Goal: Use online tool/utility: Utilize a website feature to perform a specific function

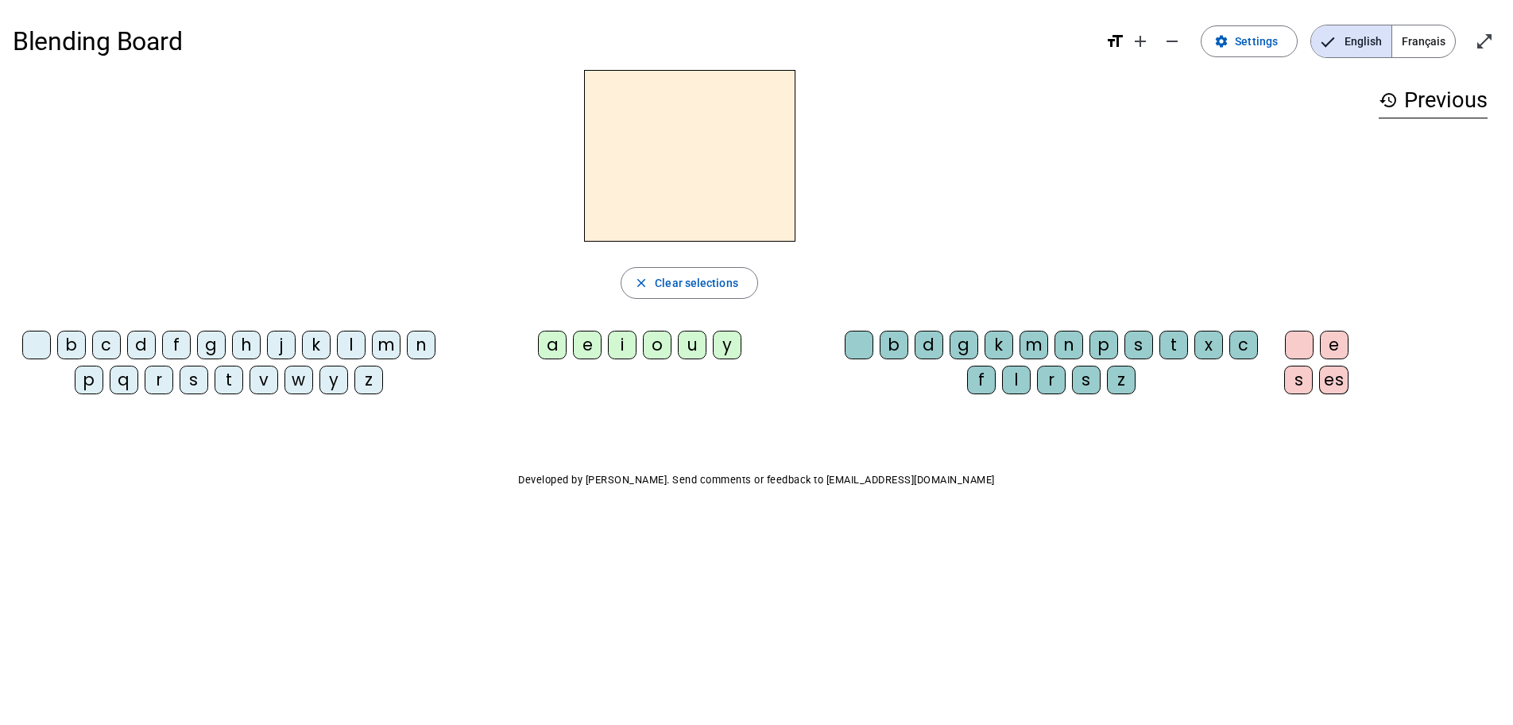
click at [395, 348] on div "m" at bounding box center [386, 345] width 29 height 29
click at [558, 342] on div "a" at bounding box center [552, 345] width 29 height 29
click at [1021, 375] on div "l" at bounding box center [1016, 379] width 29 height 29
drag, startPoint x: 744, startPoint y: 275, endPoint x: 786, endPoint y: 272, distance: 41.4
click at [744, 273] on span "button" at bounding box center [689, 283] width 136 height 38
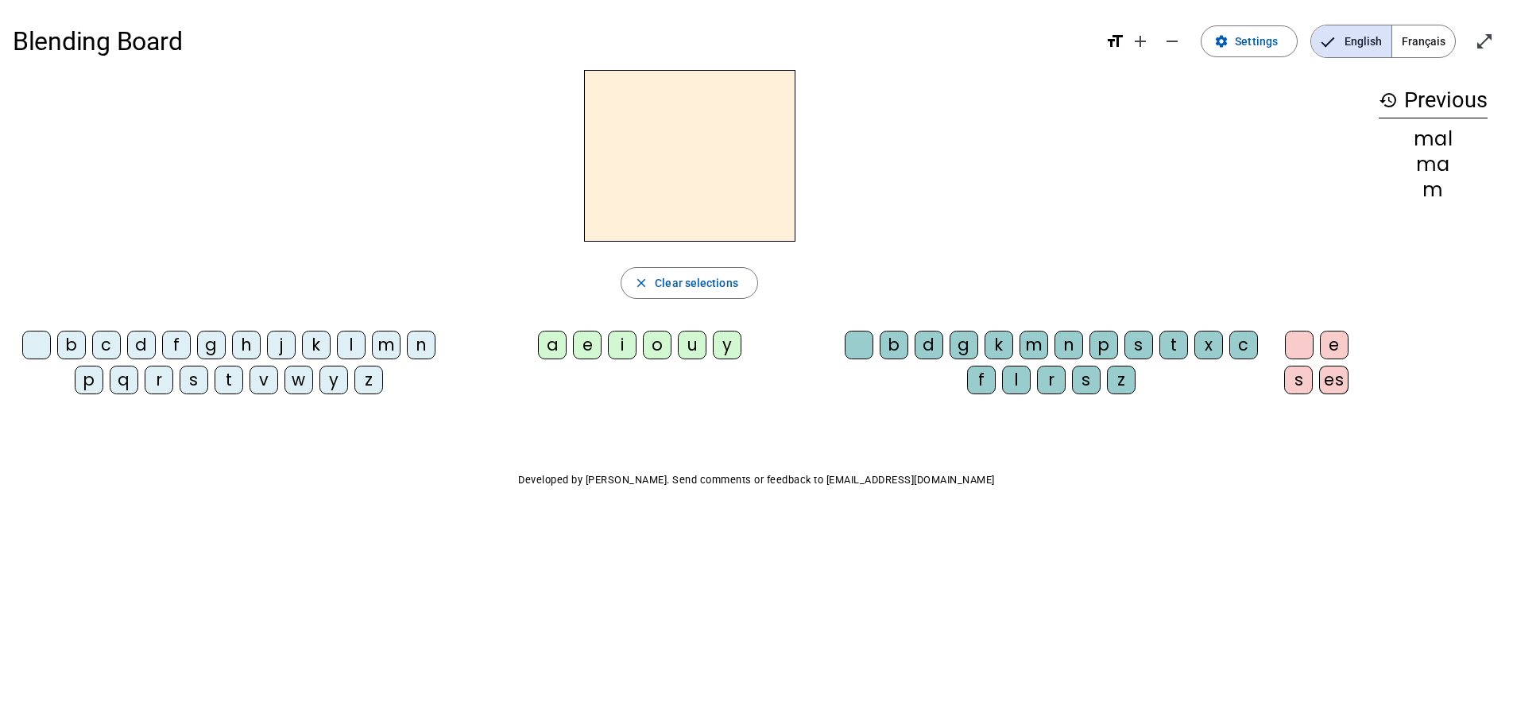
click at [1431, 33] on span "Français" at bounding box center [1423, 41] width 63 height 32
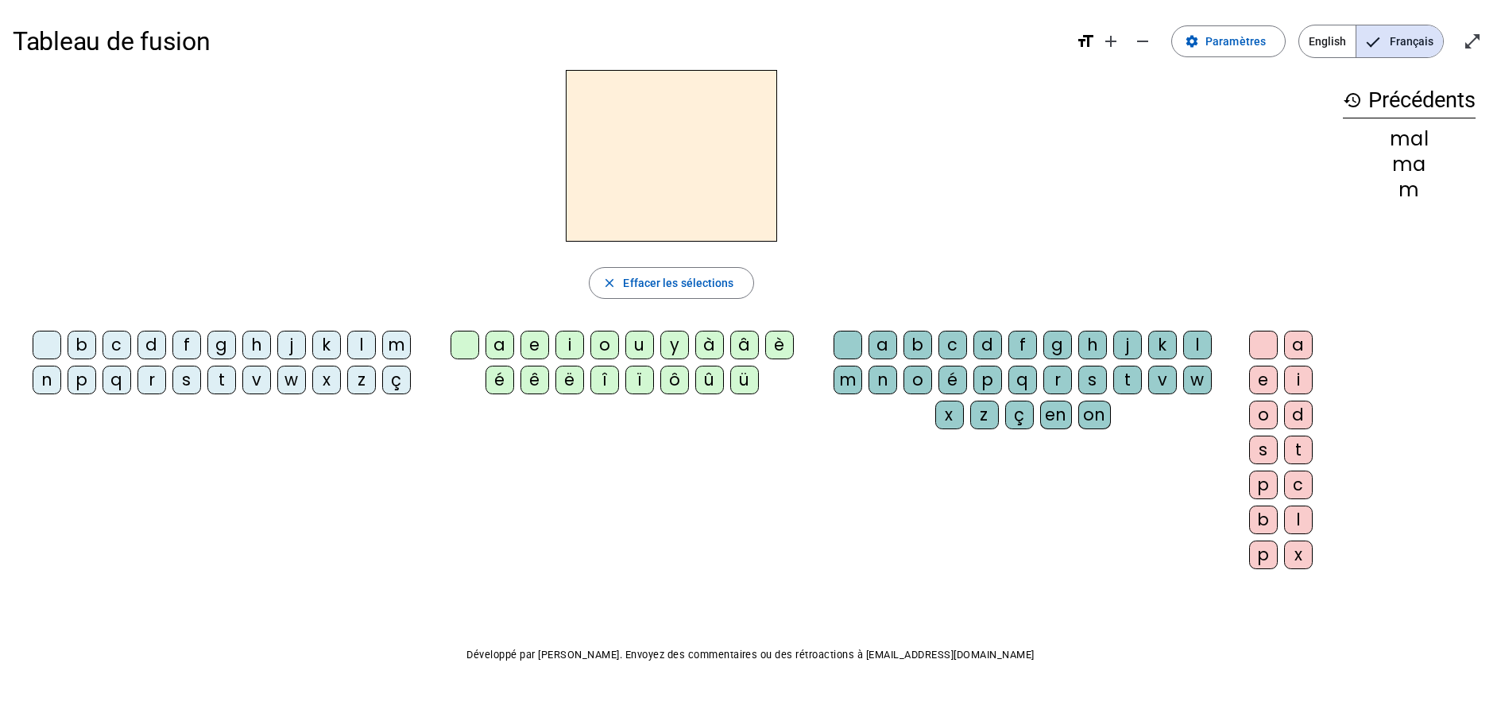
click at [401, 344] on div "m" at bounding box center [396, 345] width 29 height 29
click at [564, 342] on div "i" at bounding box center [569, 345] width 29 height 29
click at [1204, 343] on div "l" at bounding box center [1197, 345] width 29 height 29
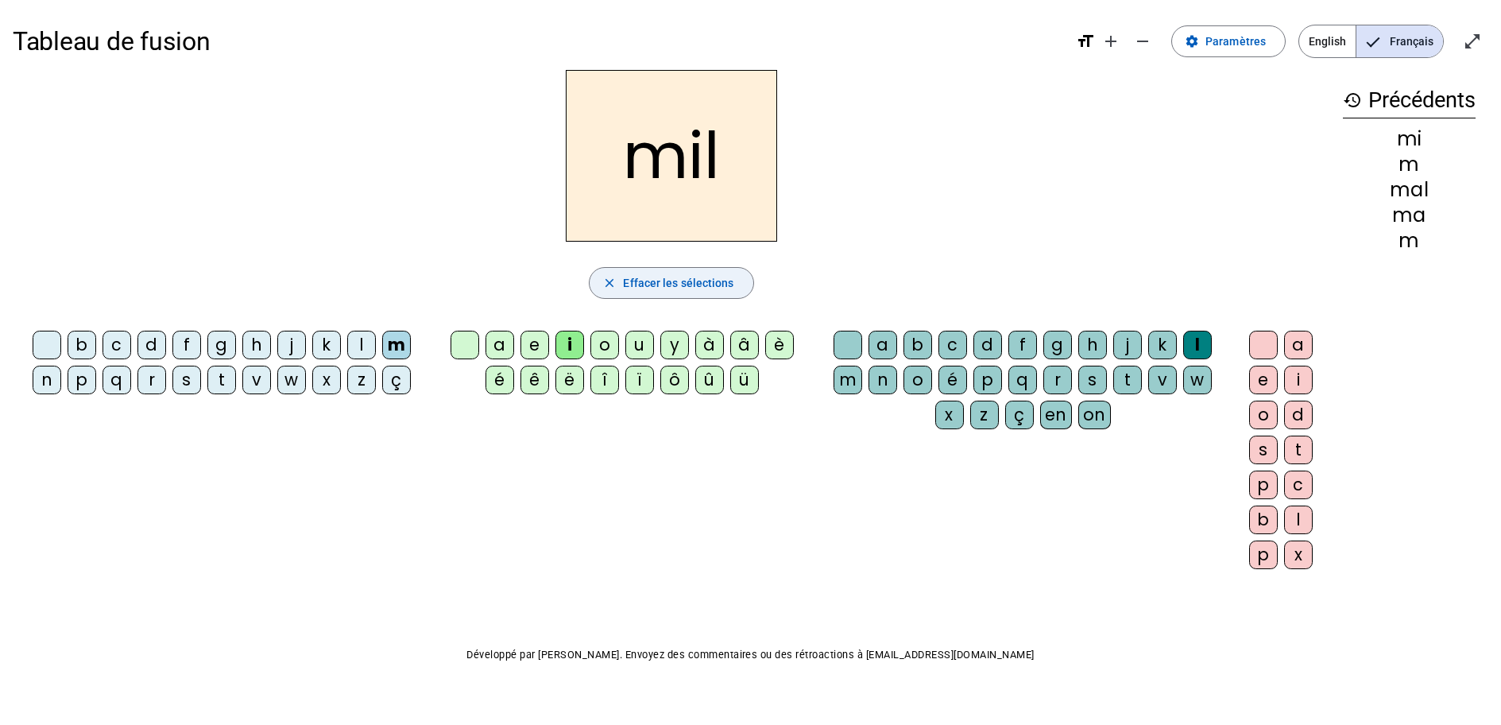
click at [704, 278] on span "Effacer les sélections" at bounding box center [678, 282] width 110 height 19
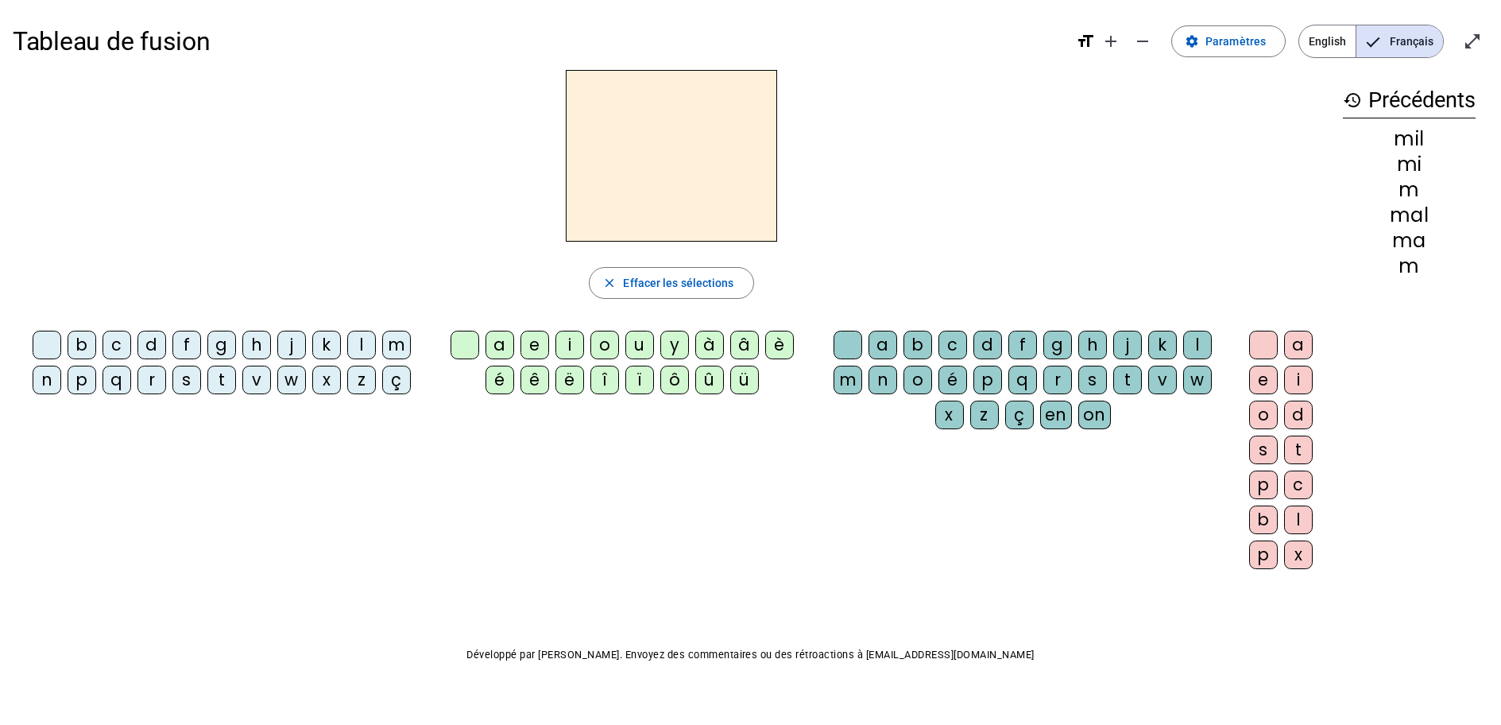
click at [192, 385] on div "s" at bounding box center [186, 379] width 29 height 29
click at [569, 346] on div "i" at bounding box center [569, 345] width 29 height 29
click at [1204, 338] on div "l" at bounding box center [1197, 345] width 29 height 29
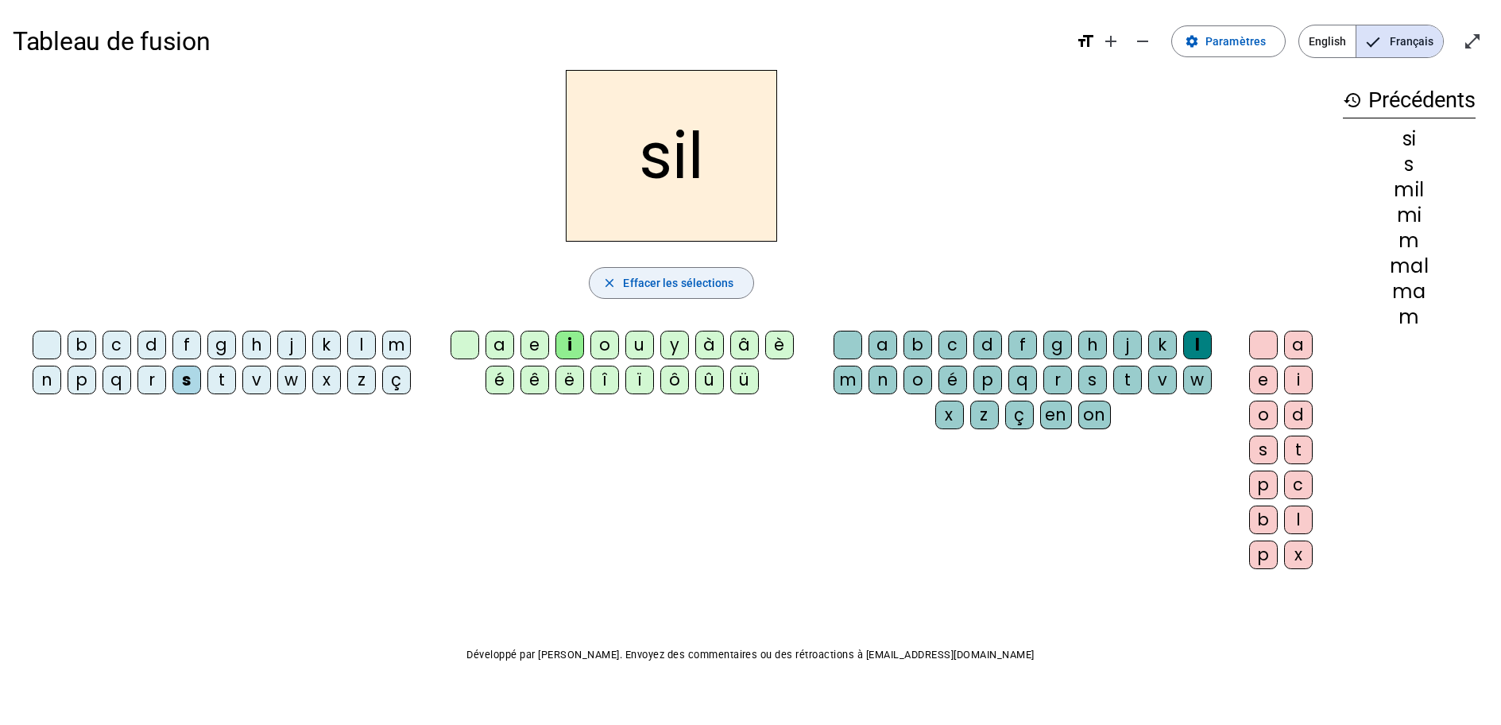
click at [694, 292] on span "button" at bounding box center [671, 283] width 163 height 38
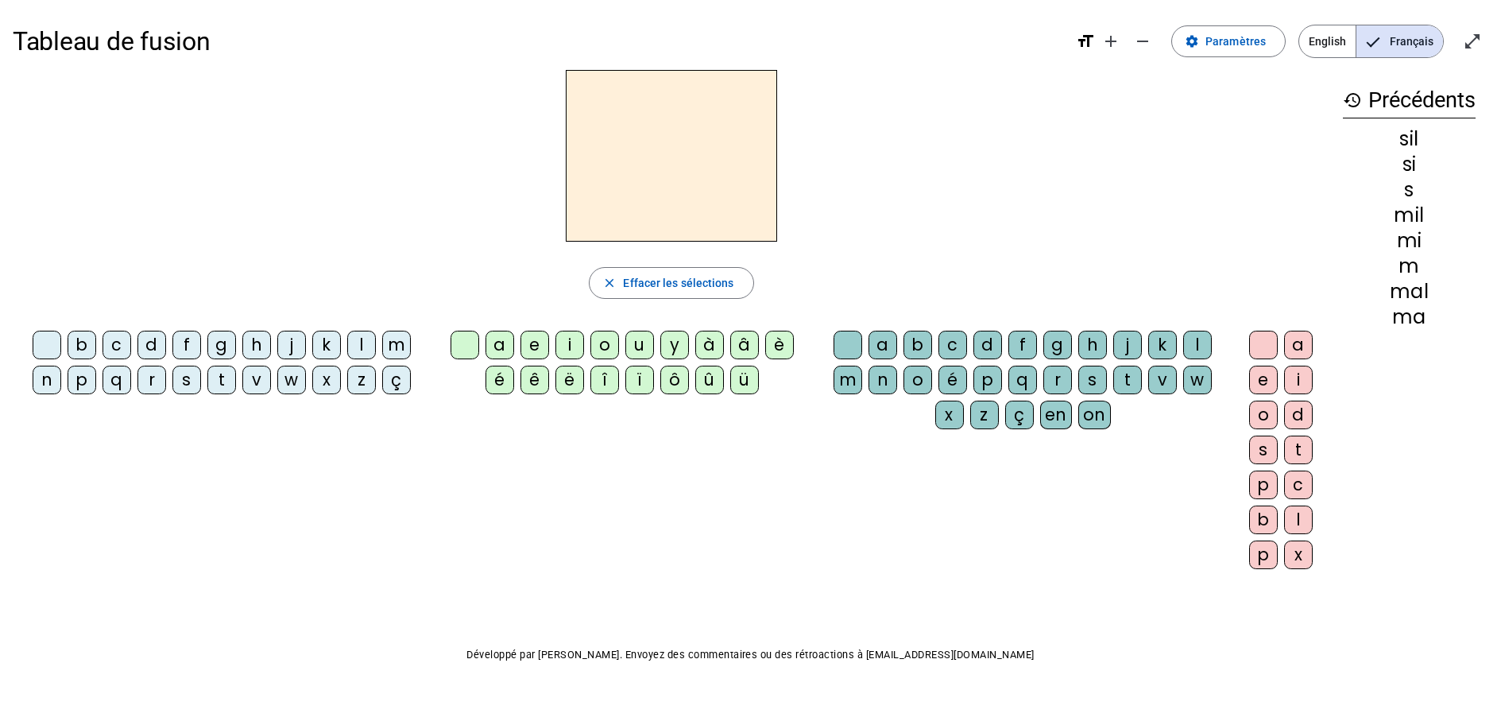
drag, startPoint x: 179, startPoint y: 385, endPoint x: 207, endPoint y: 381, distance: 28.8
click at [180, 384] on div "s" at bounding box center [186, 379] width 29 height 29
click at [567, 340] on div "i" at bounding box center [569, 345] width 29 height 29
drag, startPoint x: 654, startPoint y: 288, endPoint x: 643, endPoint y: 288, distance: 11.1
click at [655, 285] on span "Effacer les sélections" at bounding box center [678, 282] width 110 height 19
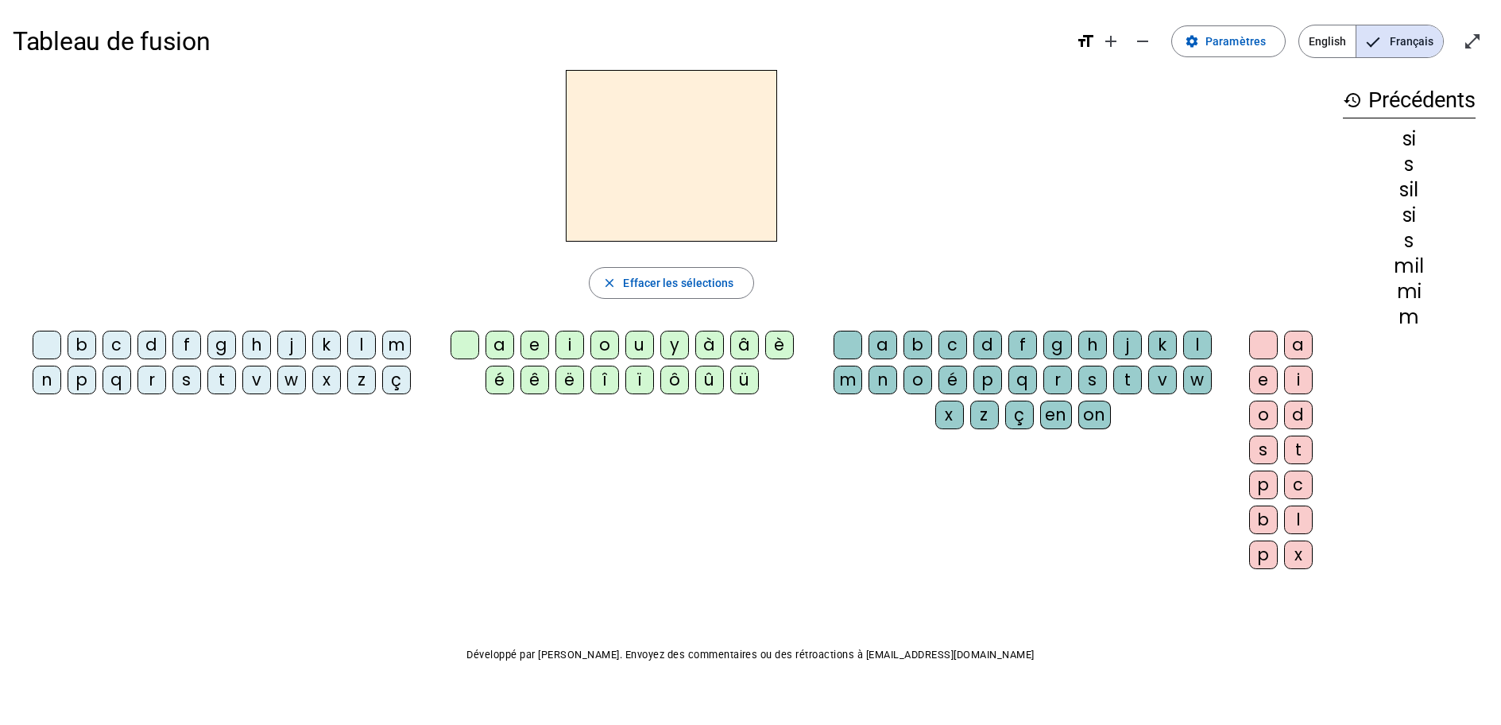
click at [191, 380] on div "s" at bounding box center [186, 379] width 29 height 29
click at [494, 338] on div "a" at bounding box center [499, 345] width 29 height 29
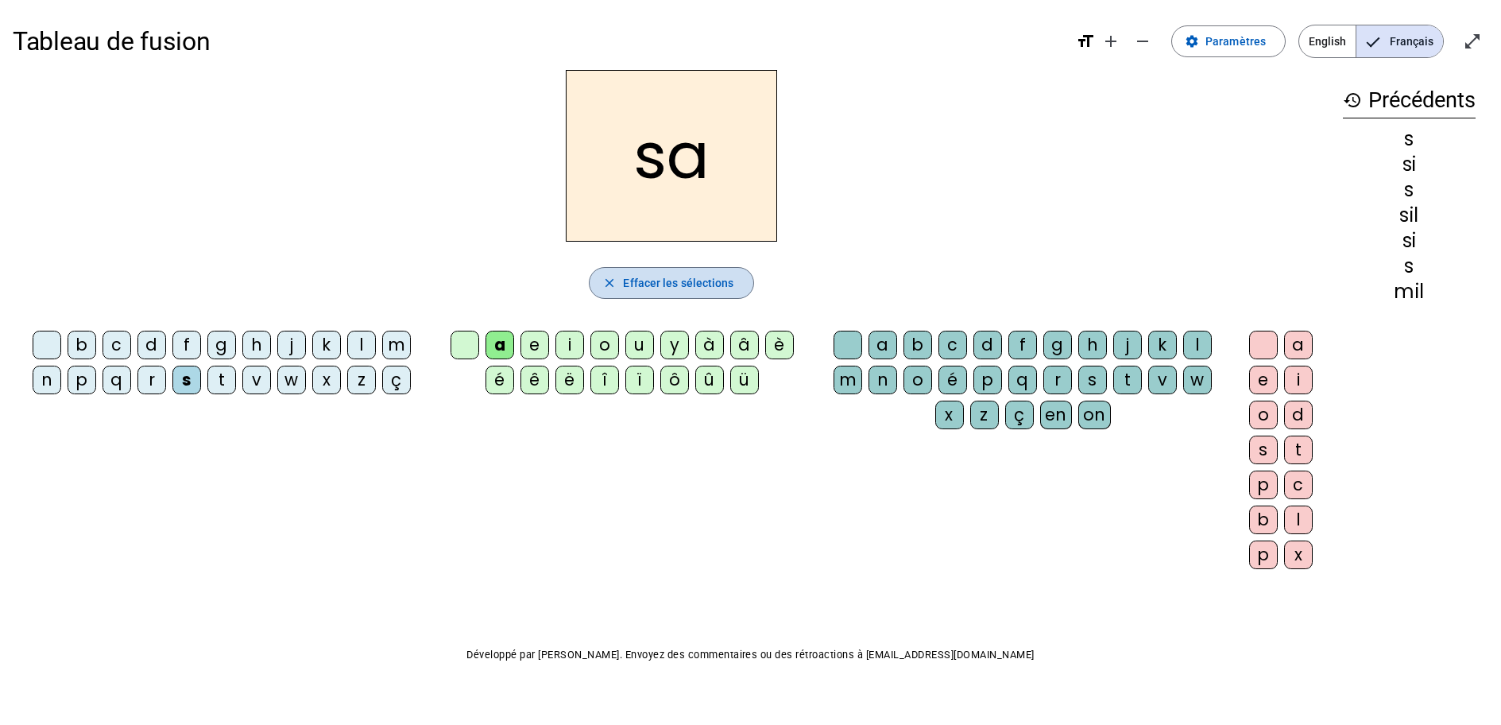
click at [655, 288] on span "Effacer les sélections" at bounding box center [678, 282] width 110 height 19
click at [189, 385] on div "s" at bounding box center [186, 379] width 29 height 29
click at [642, 340] on div "u" at bounding box center [639, 345] width 29 height 29
click at [663, 276] on span "Effacer les sélections" at bounding box center [678, 282] width 110 height 19
click at [143, 349] on div "d" at bounding box center [151, 345] width 29 height 29
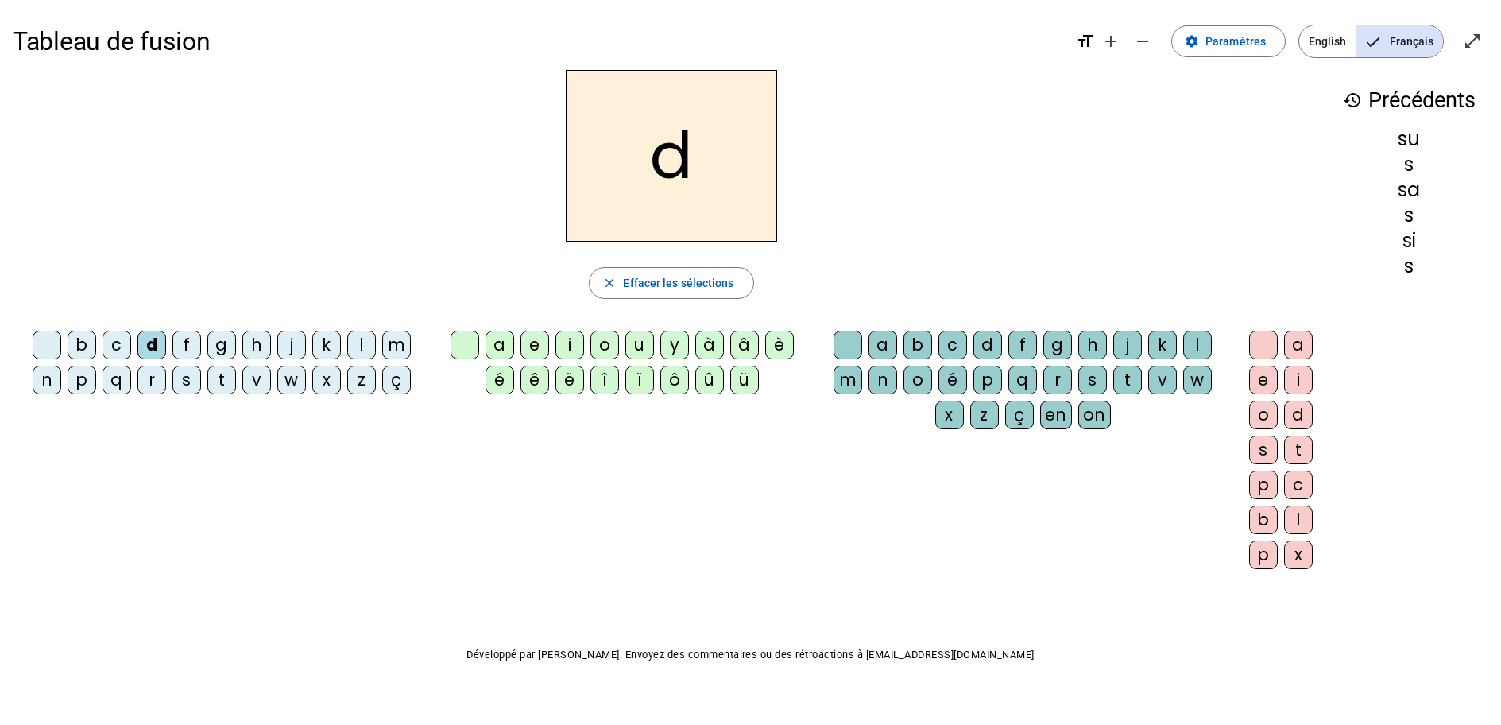
click at [633, 343] on div "u" at bounding box center [639, 345] width 29 height 29
click at [634, 283] on span "Effacer les sélections" at bounding box center [678, 282] width 110 height 19
click at [191, 377] on div "s" at bounding box center [186, 379] width 29 height 29
click at [641, 350] on div "u" at bounding box center [639, 345] width 29 height 29
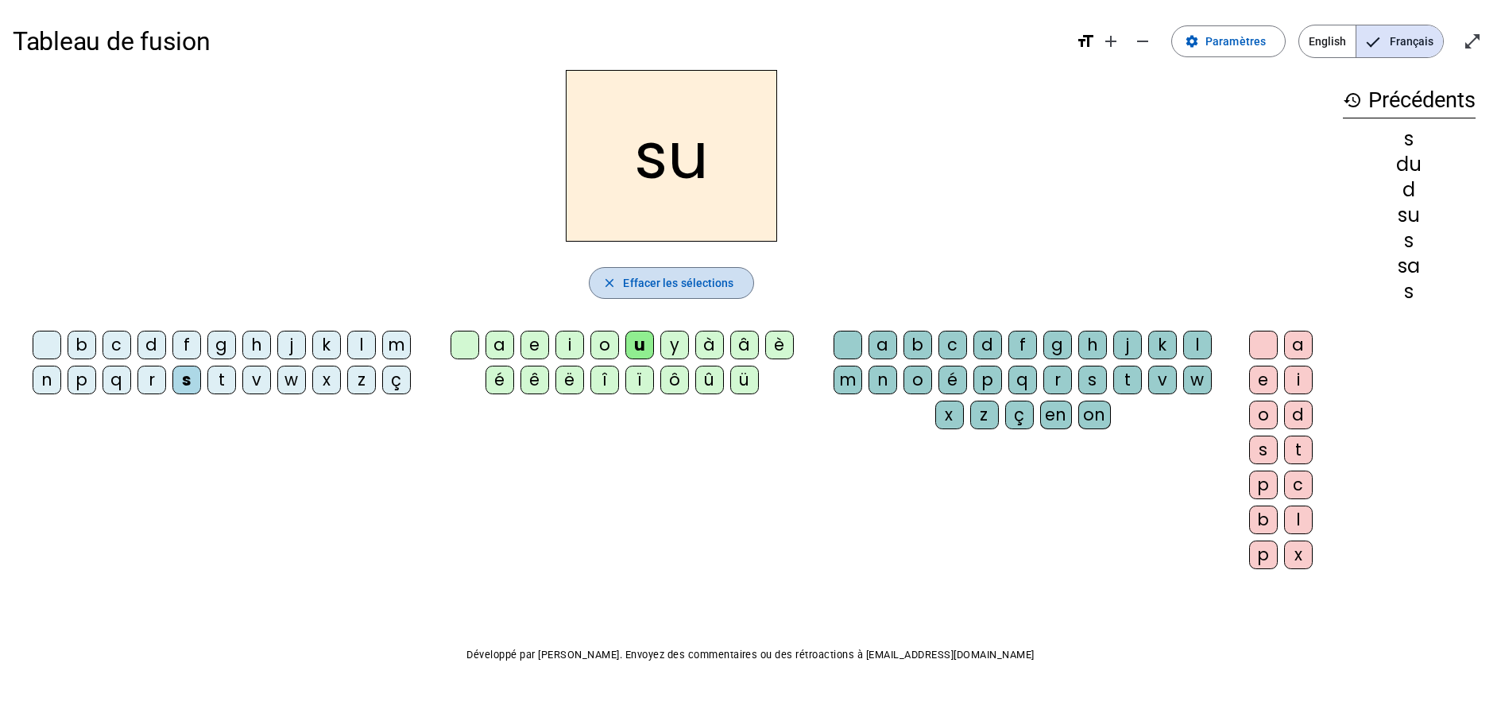
click at [702, 272] on span "button" at bounding box center [671, 283] width 163 height 38
click at [193, 389] on div "s" at bounding box center [186, 379] width 29 height 29
click at [642, 346] on div "u" at bounding box center [639, 345] width 29 height 29
click at [1054, 389] on div "r" at bounding box center [1057, 379] width 29 height 29
click at [638, 290] on span "Effacer les sélections" at bounding box center [678, 282] width 110 height 19
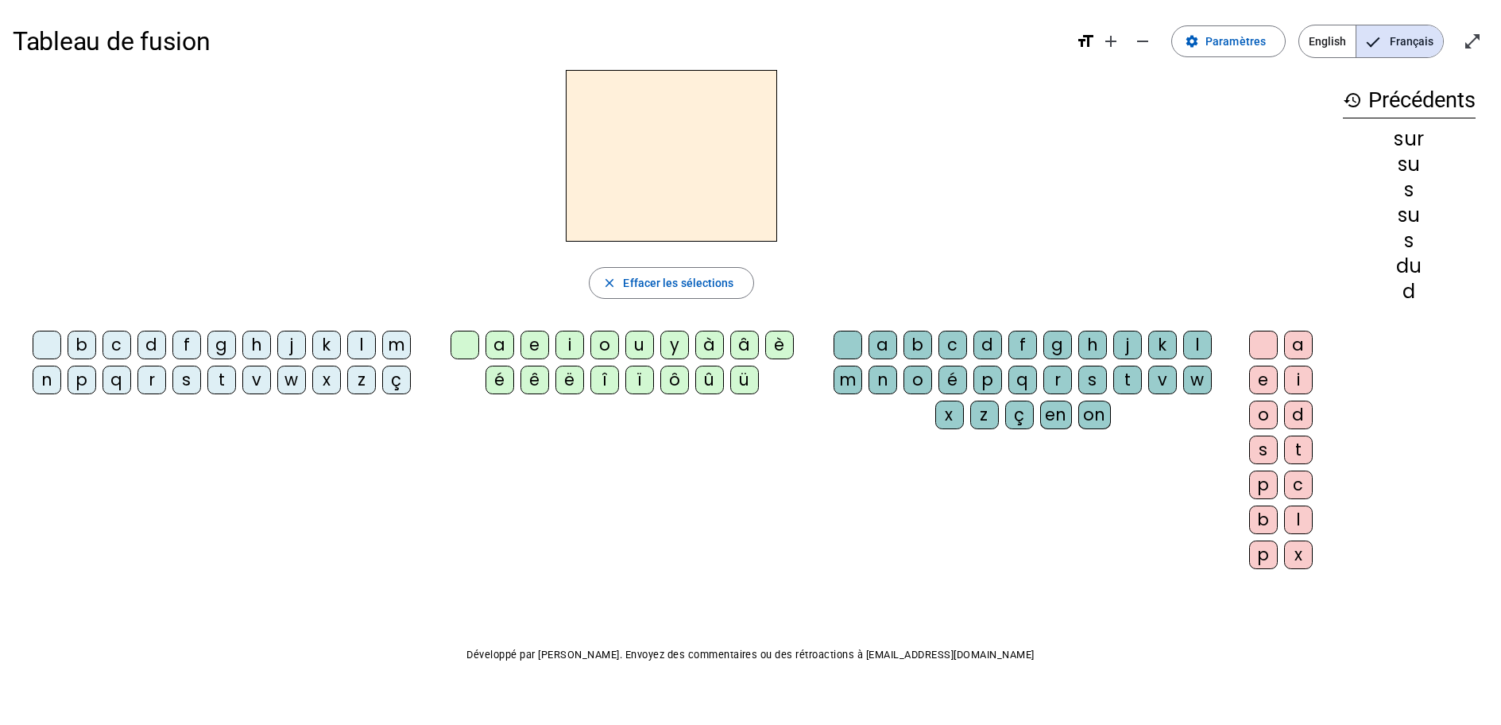
click at [397, 357] on div "m" at bounding box center [396, 345] width 29 height 29
click at [641, 344] on div "u" at bounding box center [639, 345] width 29 height 29
click at [1059, 380] on div "r" at bounding box center [1057, 379] width 29 height 29
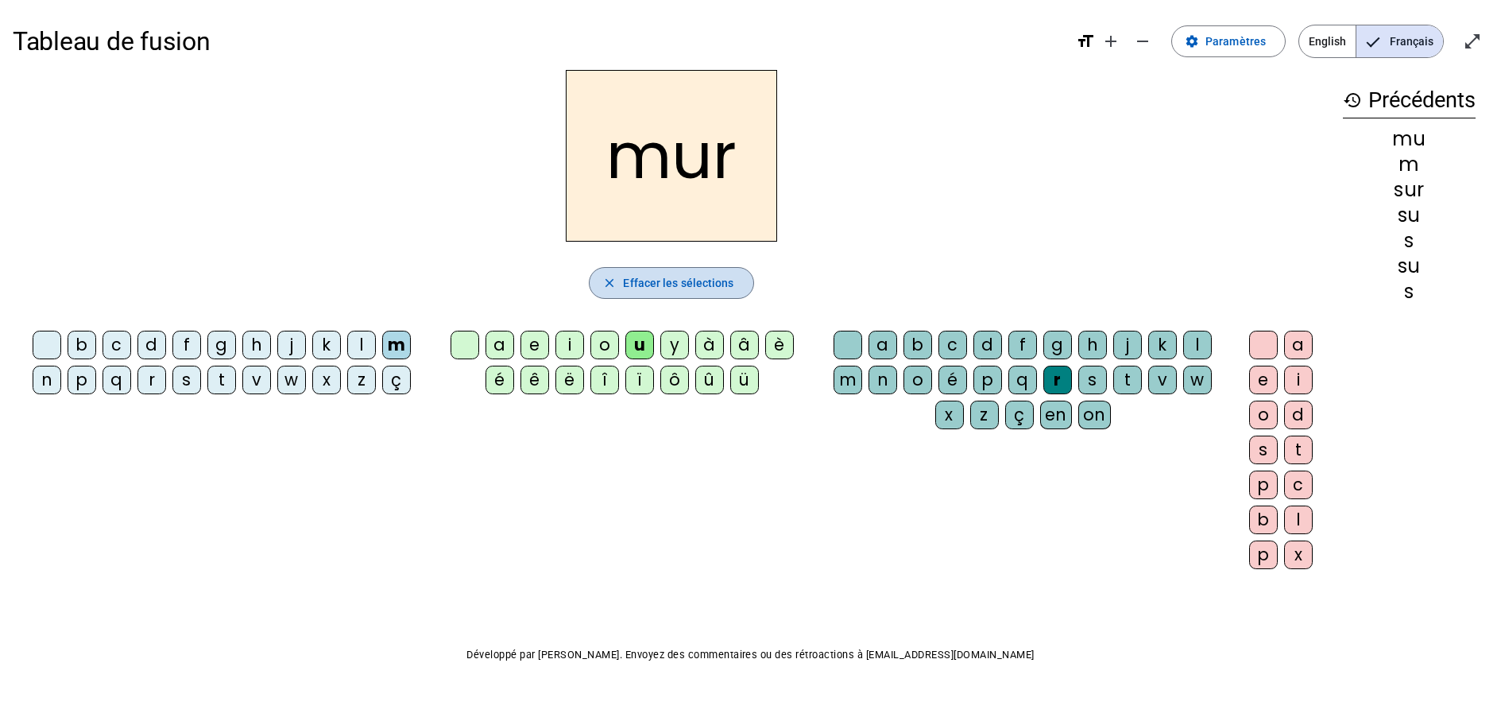
click at [697, 291] on span "Effacer les sélections" at bounding box center [678, 282] width 110 height 19
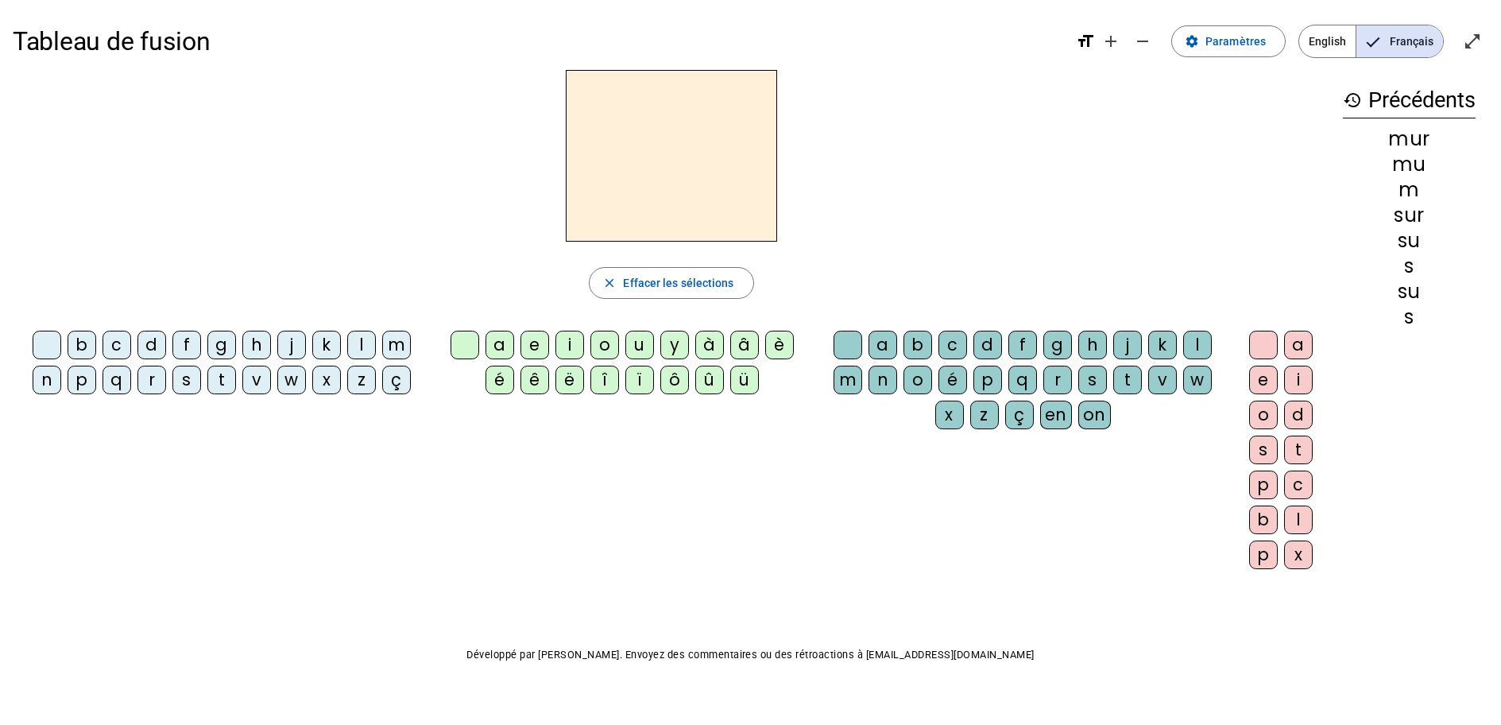
click at [155, 353] on div "d" at bounding box center [151, 345] width 29 height 29
drag, startPoint x: 640, startPoint y: 344, endPoint x: 647, endPoint y: 456, distance: 112.2
click at [640, 345] on div "u" at bounding box center [639, 345] width 29 height 29
click at [1058, 382] on div "r" at bounding box center [1057, 379] width 29 height 29
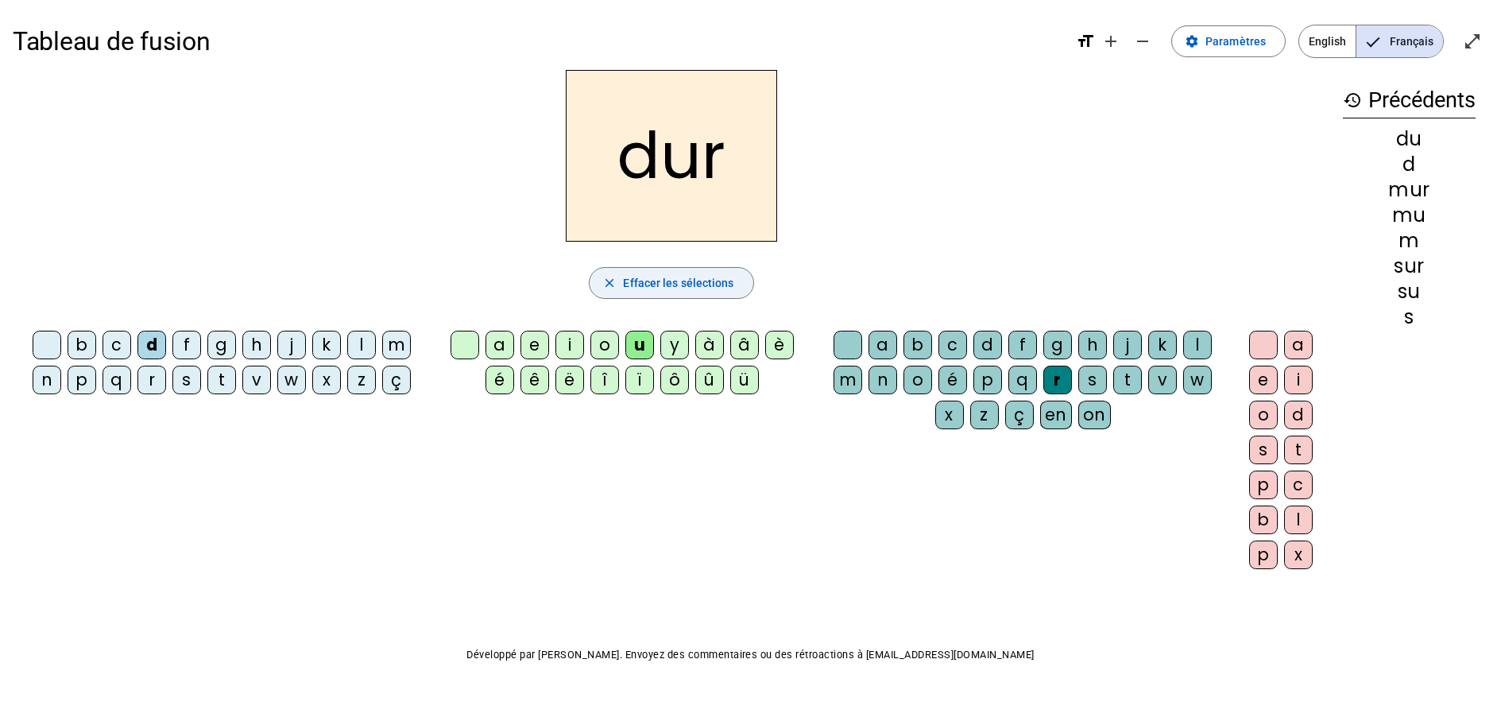
click at [634, 287] on span "Effacer les sélections" at bounding box center [678, 282] width 110 height 19
